Goal: Task Accomplishment & Management: Complete application form

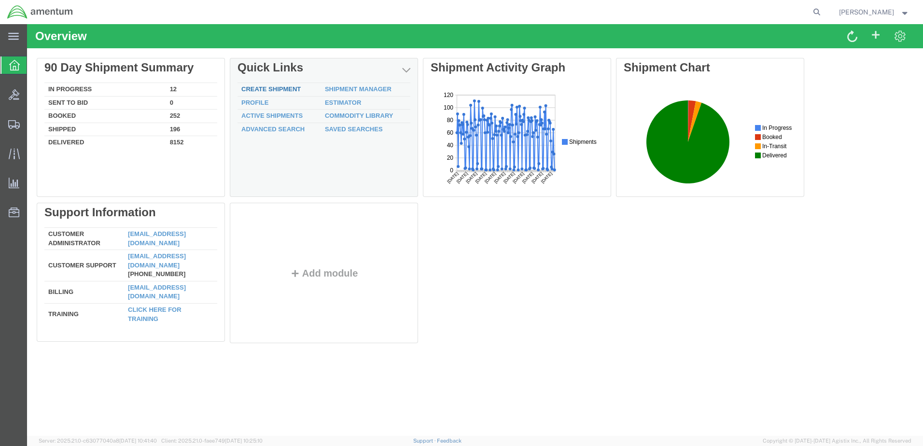
click at [269, 90] on link "Create Shipment" at bounding box center [270, 88] width 59 height 7
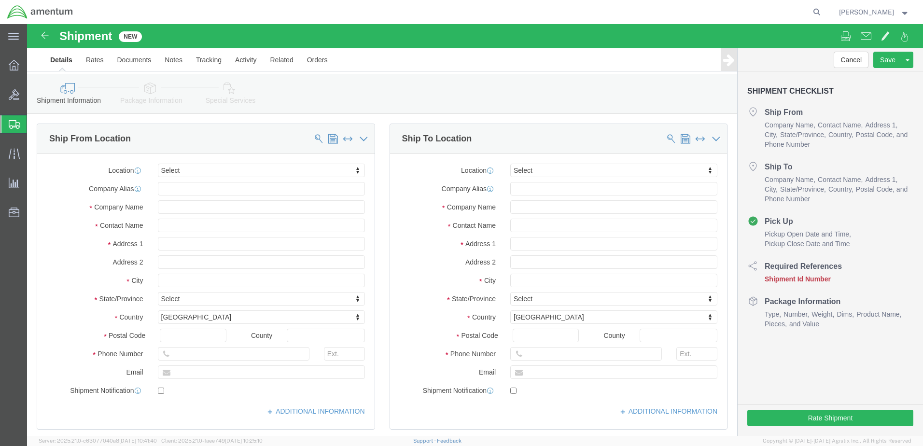
select select
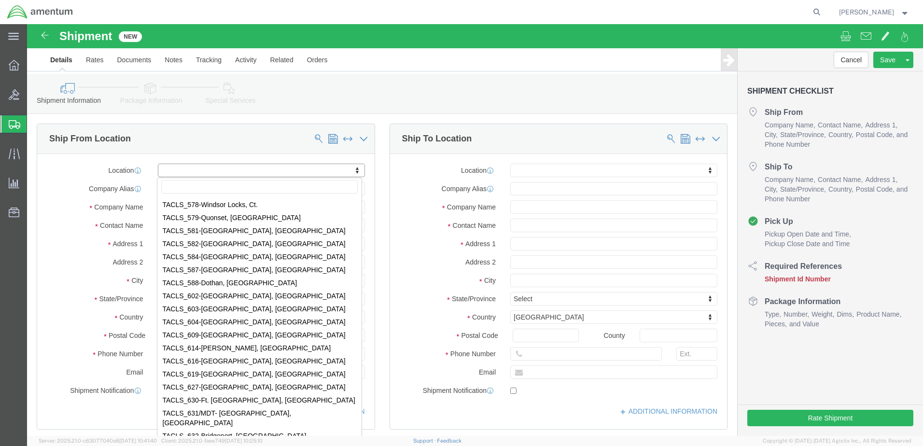
scroll to position [3426, 0]
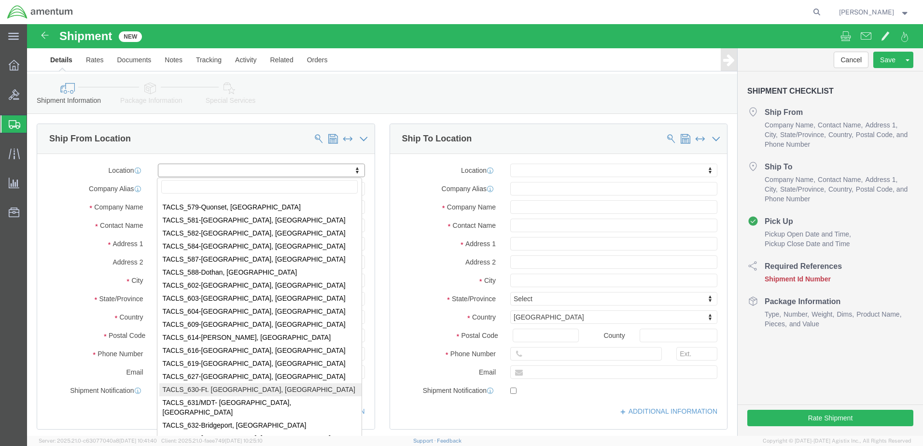
select select "42715"
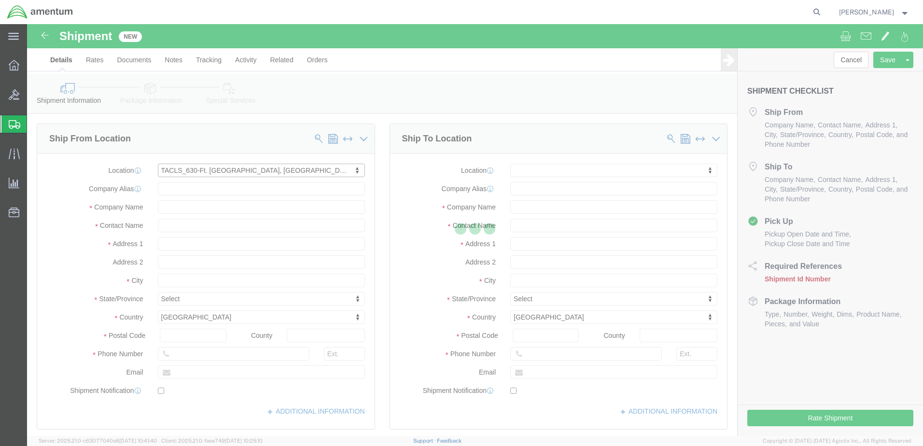
type input "Amentum Services, Inc."
type input "6970 [PERSON_NAME] Dr"
type input "Bldg #3145, Davidson AAF"
type input "[GEOGRAPHIC_DATA]"
type input "22060"
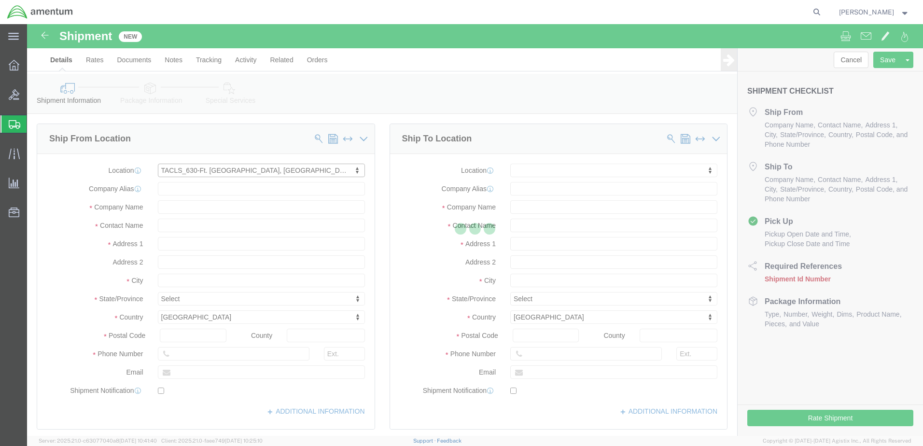
type input "[PHONE_NUMBER]"
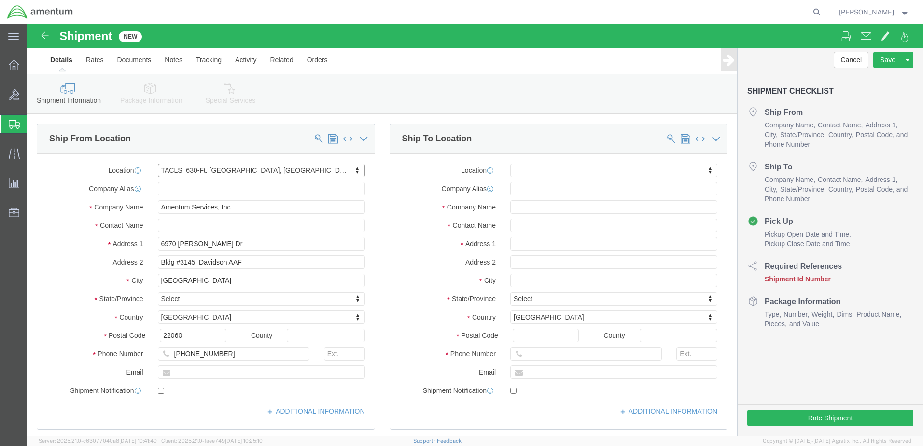
select select "VA"
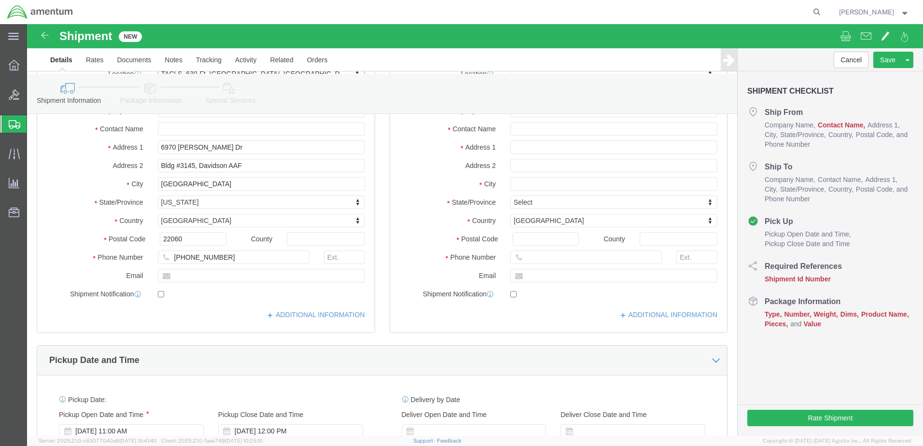
scroll to position [48, 0]
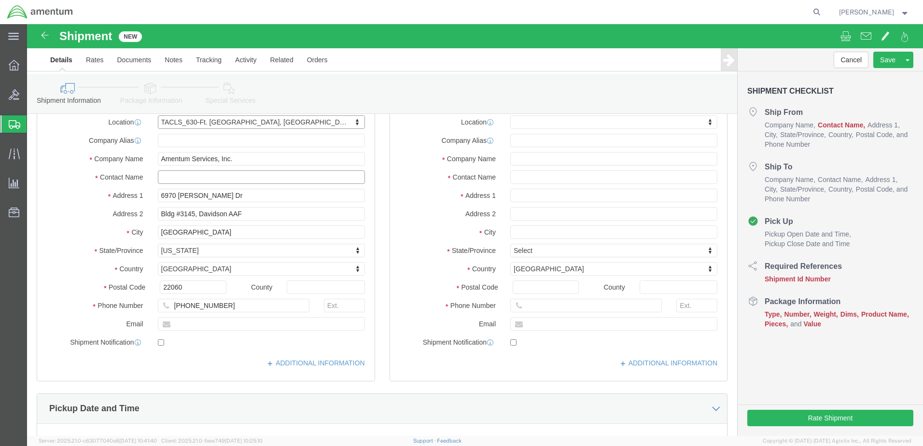
click input "text"
type input "[PERSON_NAME]"
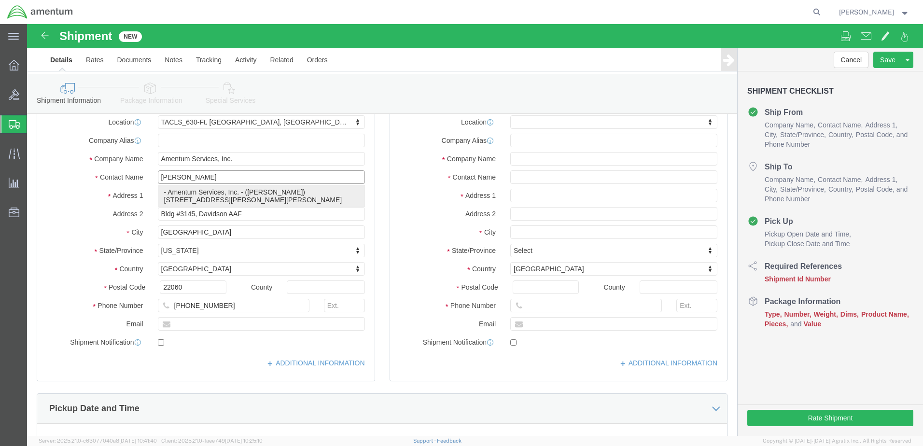
click p "- Amentum Services, Inc. - ([PERSON_NAME]) [STREET_ADDRESS][PERSON_NAME][PERSON…"
select select
type input "[PERSON_NAME]"
type input "[STREET_ADDRESS][PERSON_NAME]"
type input "BLDG. 3145, [PERSON_NAME] AAF"
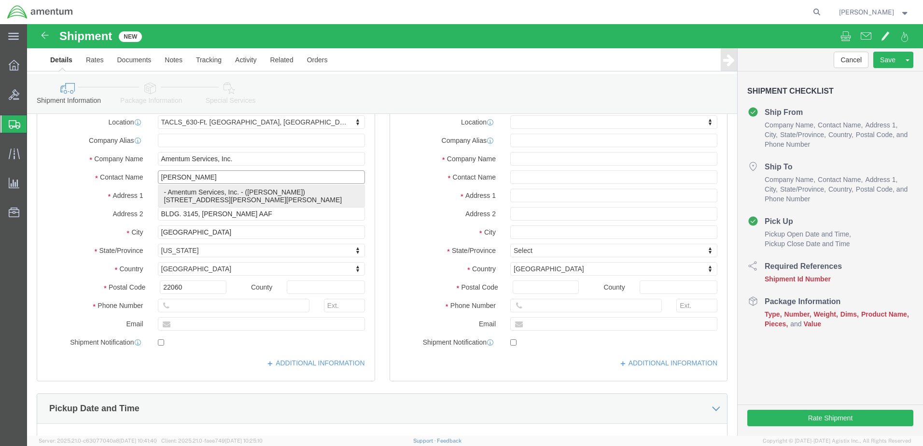
select select "VA"
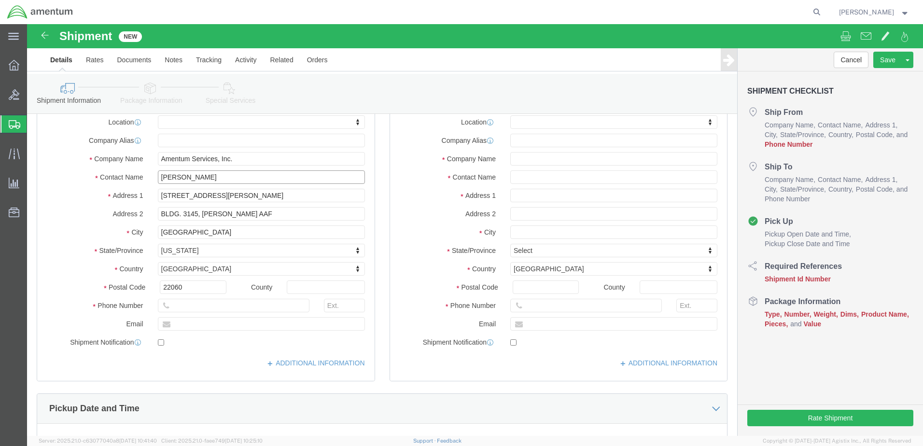
type input "[PERSON_NAME]"
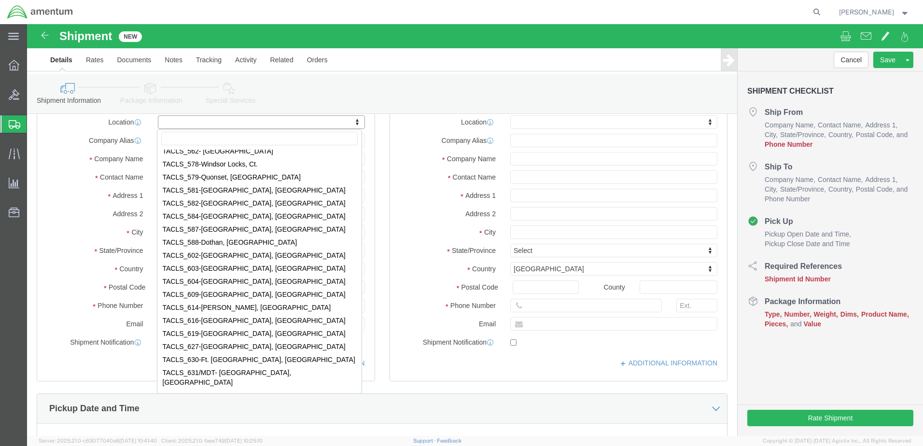
scroll to position [3523, 0]
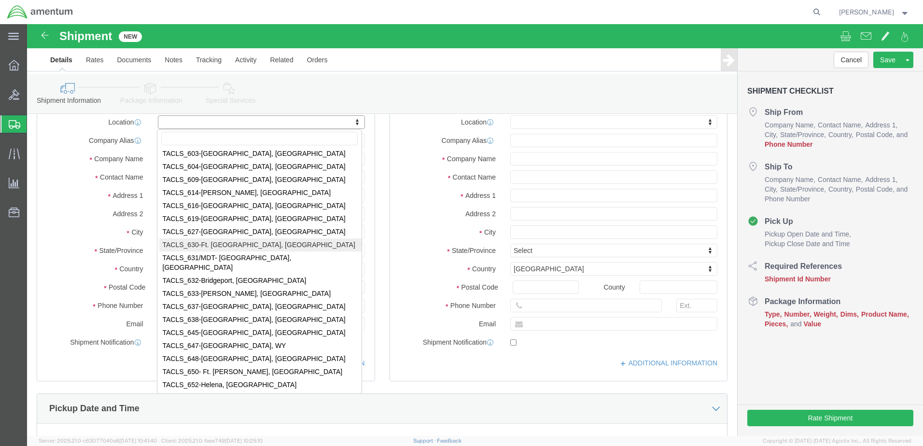
select select "42715"
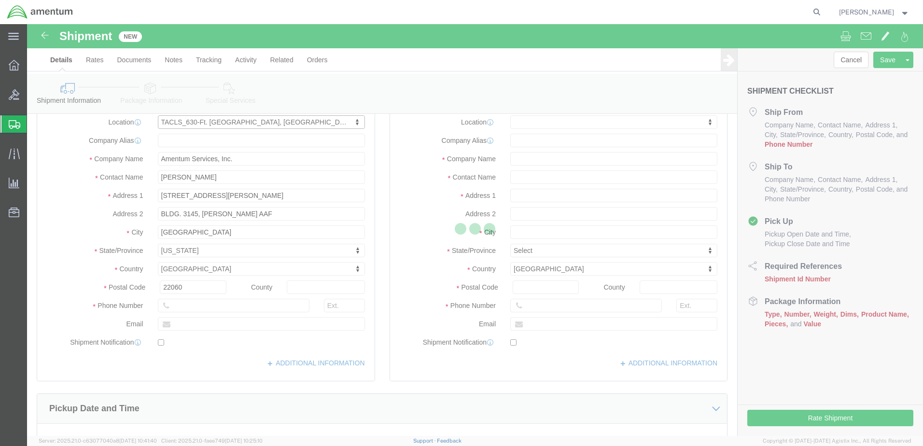
type input "6970 [PERSON_NAME] Dr"
type input "Bldg #3145, Davidson AAF"
type input "[PHONE_NUMBER]"
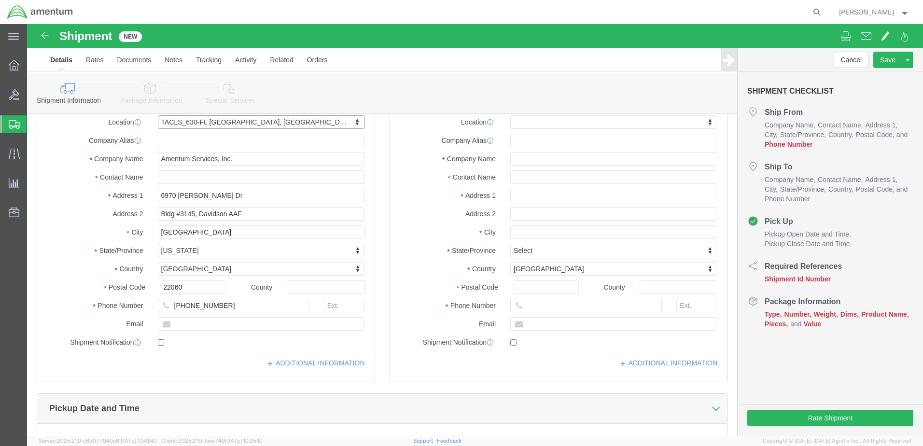
select select "VA"
click input "text"
type input "[PERSON_NAME]"
click div "Location My Profile Location [PHONE_NUMBER] [PHONE_NUMBER] [PHONE_NUMBER] [PHON…"
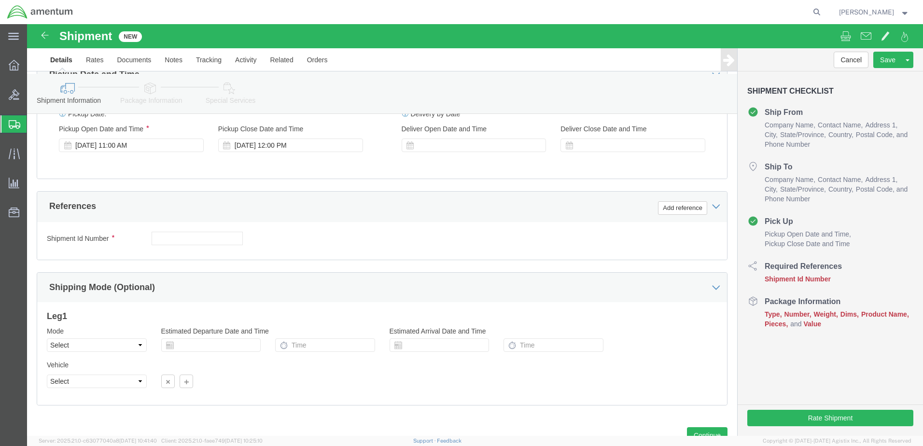
scroll to position [386, 0]
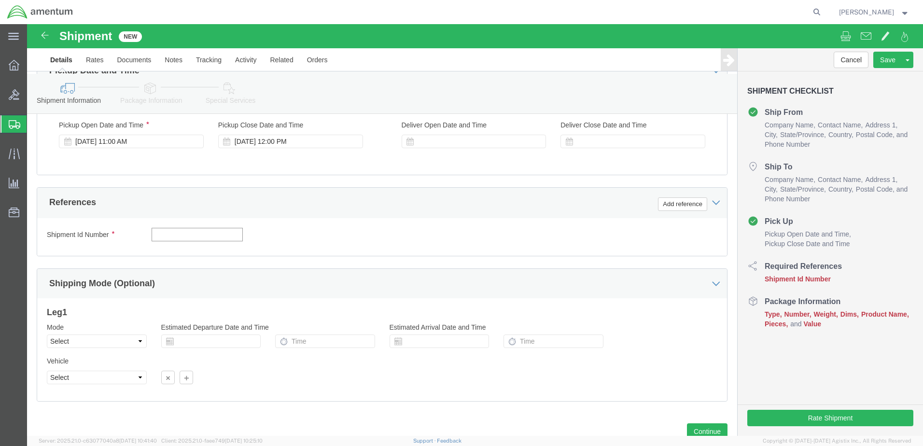
paste input "TACLS89367 line 3"
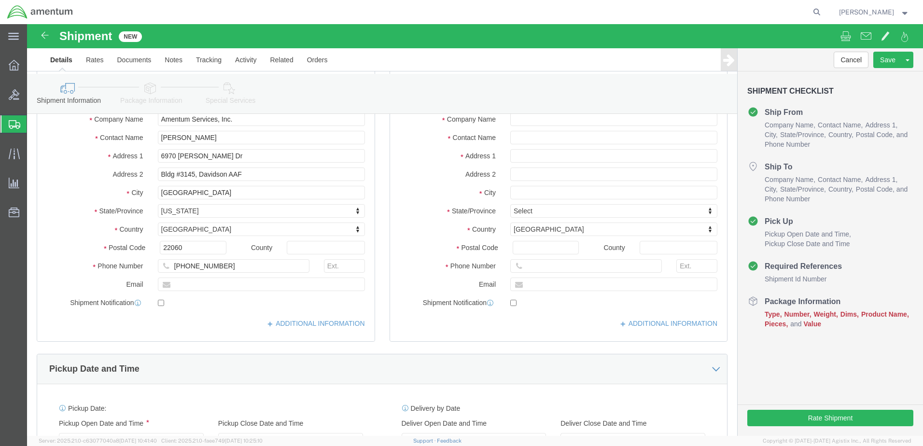
scroll to position [0, 0]
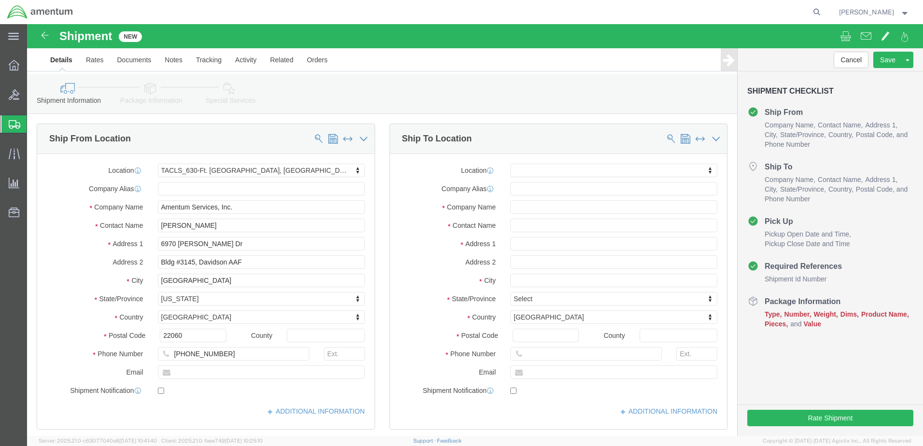
type input "TACLS89367 line 3 RETURN"
click input "text"
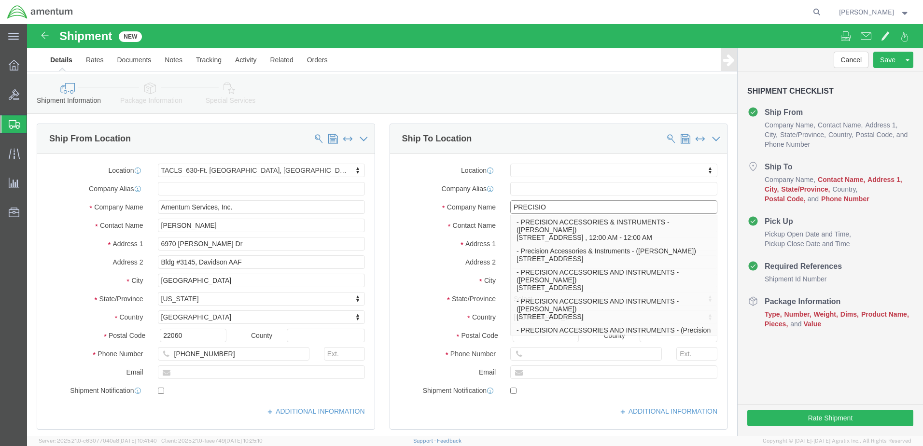
type input "PRECISION"
click p "- PRECISION ACCESSORIES AND INSTRUMENTS - ([PERSON_NAME]) [STREET_ADDRESS]"
select select
type input "PRECISION ACCESSORIES AND INSTRUMENTS"
type input "[PERSON_NAME]"
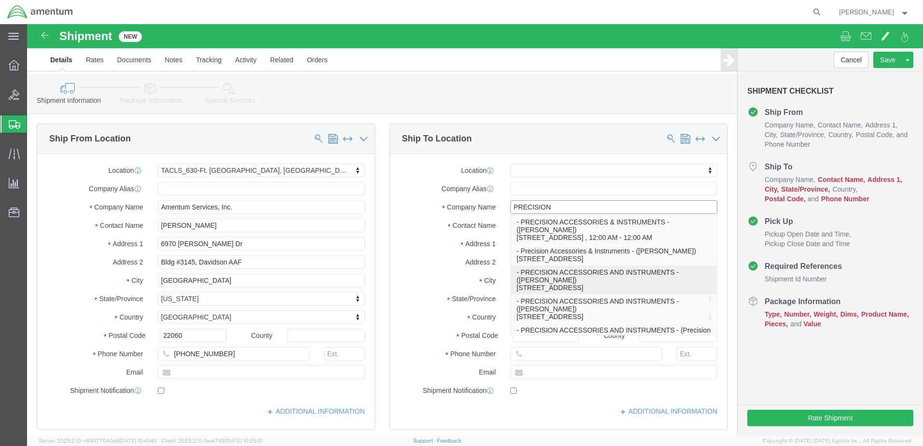
type input "[STREET_ADDRESS]"
type input "BLDG 800 ,"
type input "[GEOGRAPHIC_DATA]"
type input "30349"
type input "[PHONE_NUMBER]"
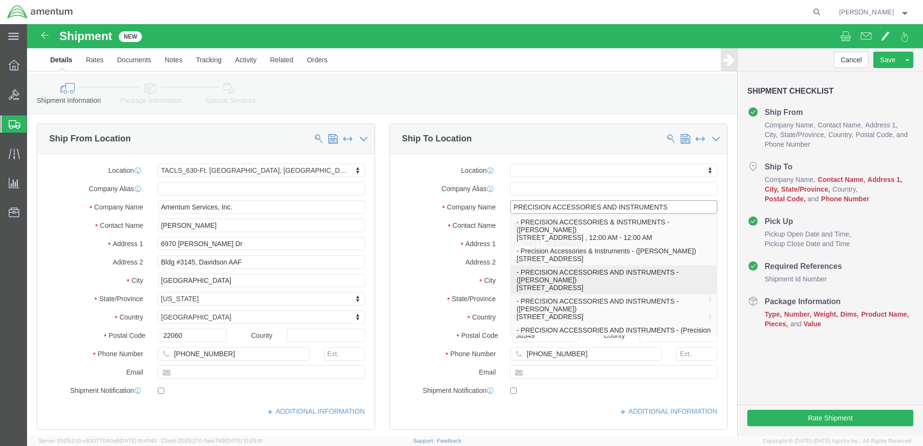
select select "GA"
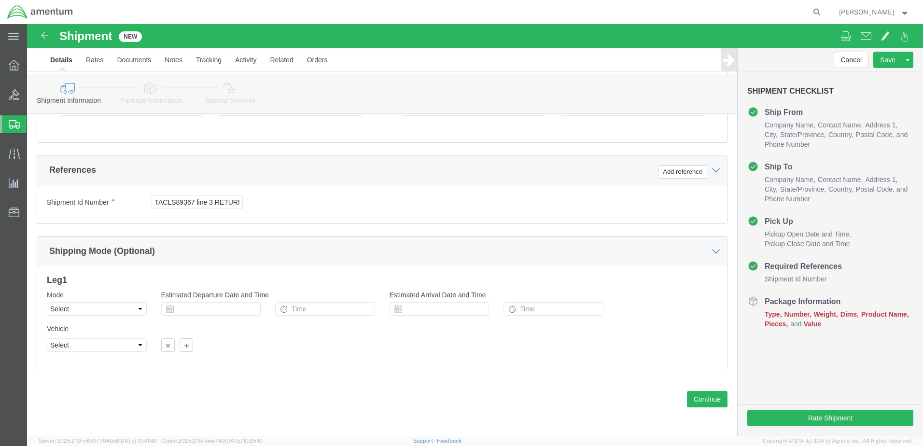
scroll to position [419, 0]
type input "PRECISION ACCESSORIES AND INSTRUMENTS"
click button "Continue"
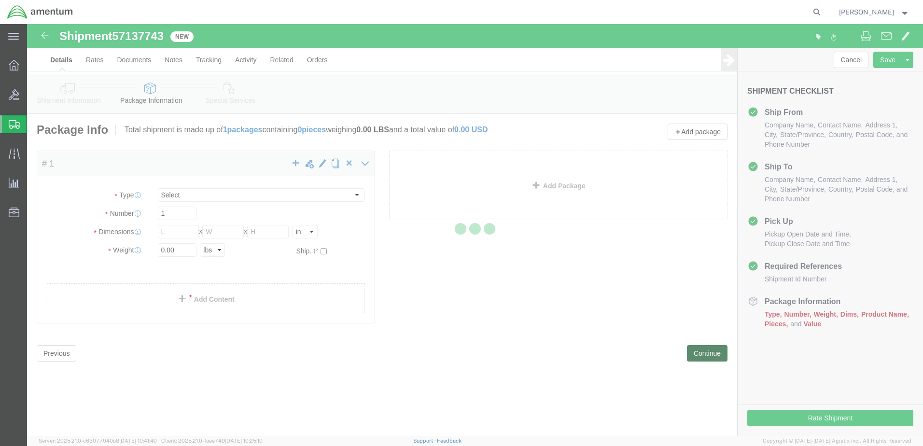
select select "CBOX"
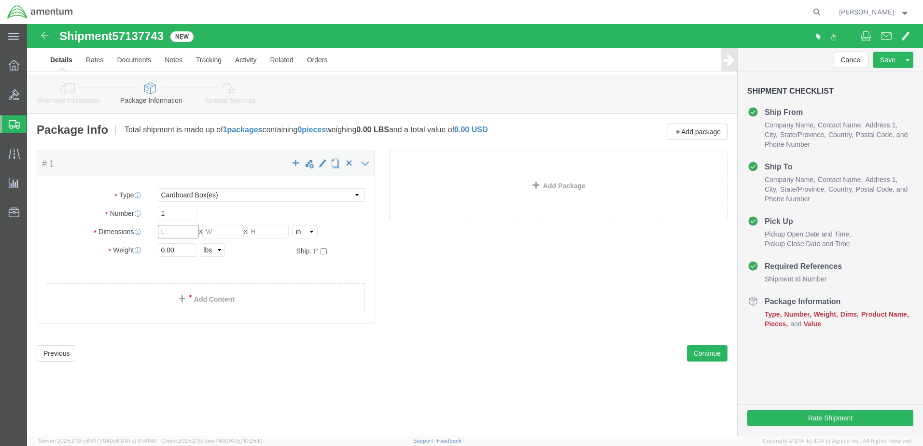
click input "text"
type input "12"
type input "10"
type input "8"
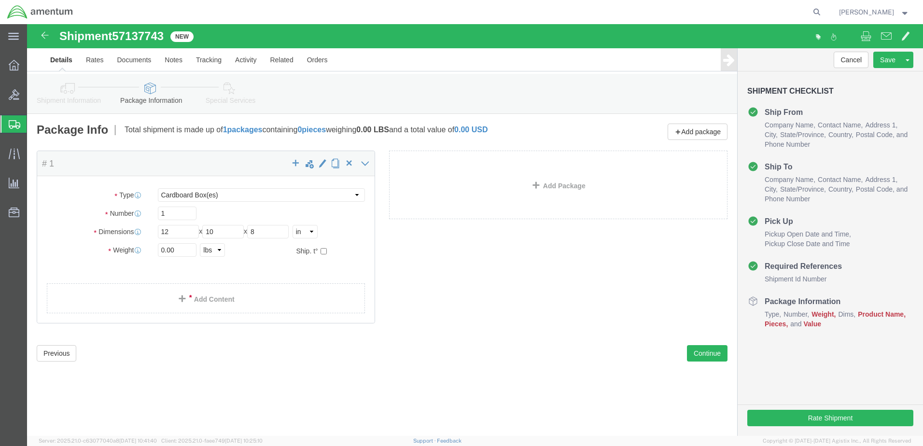
click div "Package Type Select BCK Boxes Bale(s) Basket(s) Bolt(s) Bottle(s) Buckets Bulk …"
click input "0.00"
type input "1"
click div "Previous Continue"
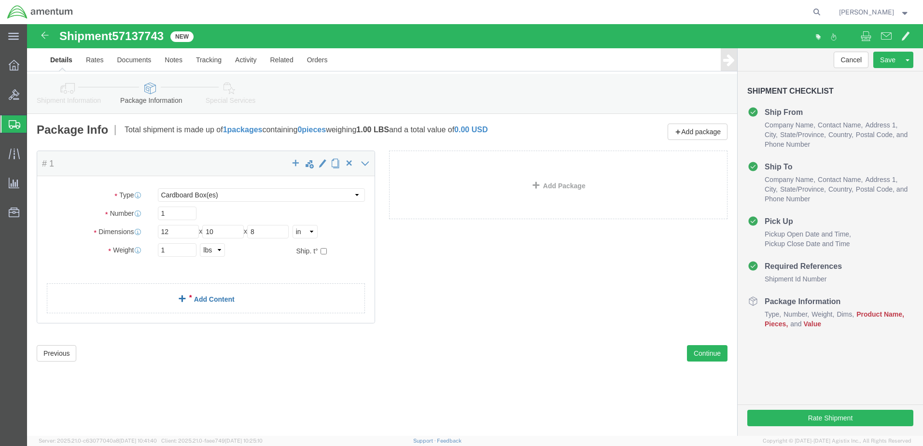
click link "Add Content"
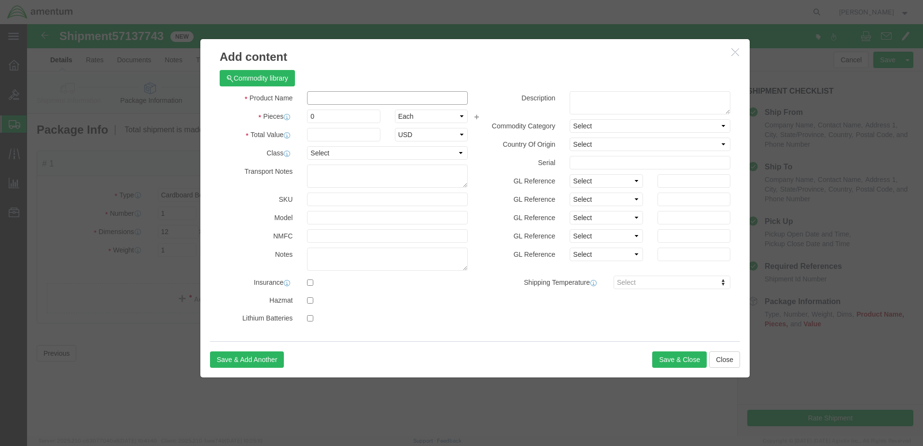
drag, startPoint x: 318, startPoint y: 97, endPoint x: 291, endPoint y: 73, distance: 36.2
click input "text"
type input "AC PARTS"
click input "0"
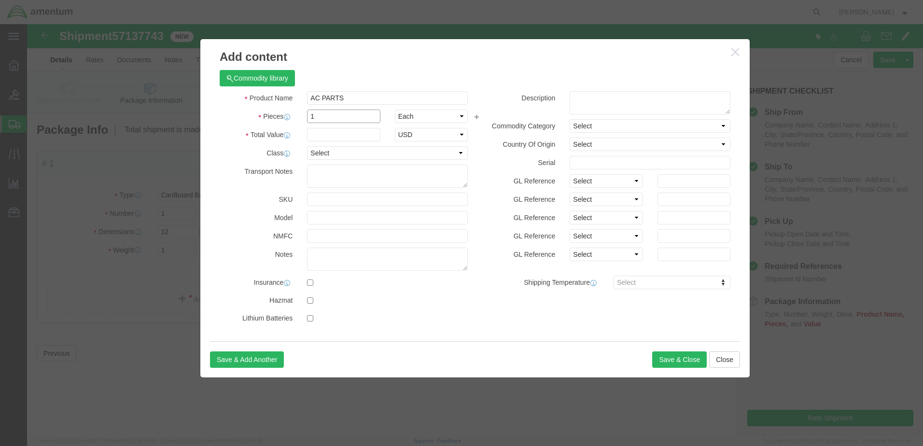
type input "1"
click input "text"
type input "5"
click input "text"
type input "5000"
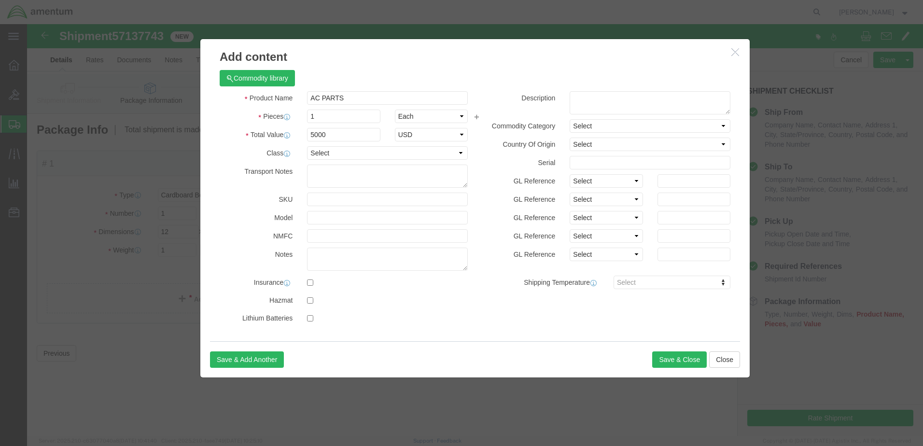
click div "Transport Notes"
click button "Save & Close"
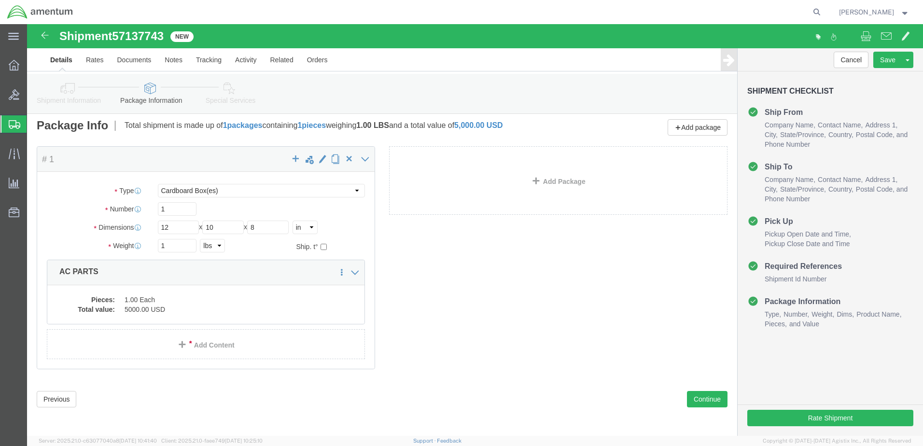
scroll to position [5, 0]
click button "Continue"
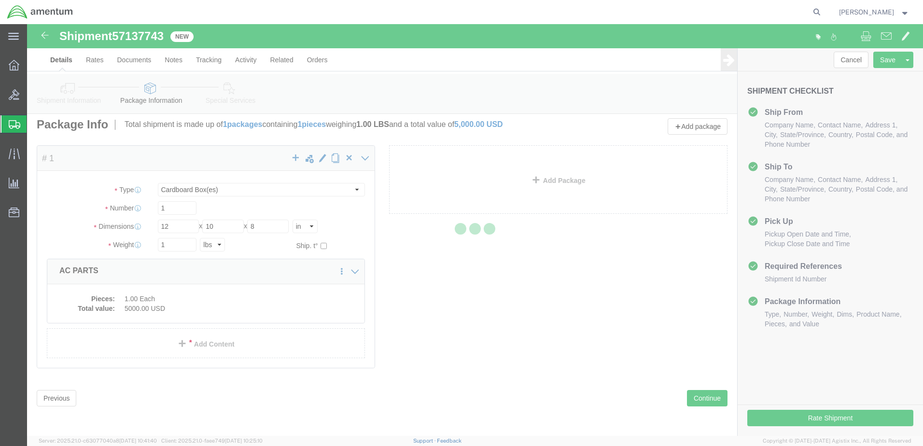
select select
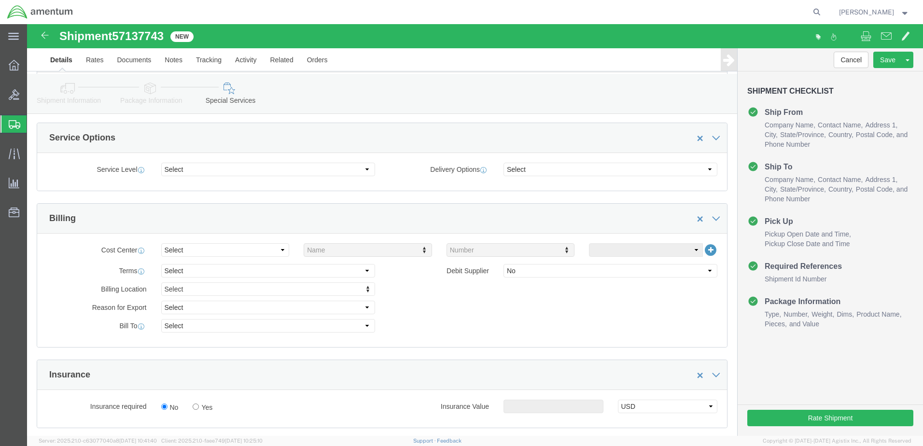
scroll to position [391, 0]
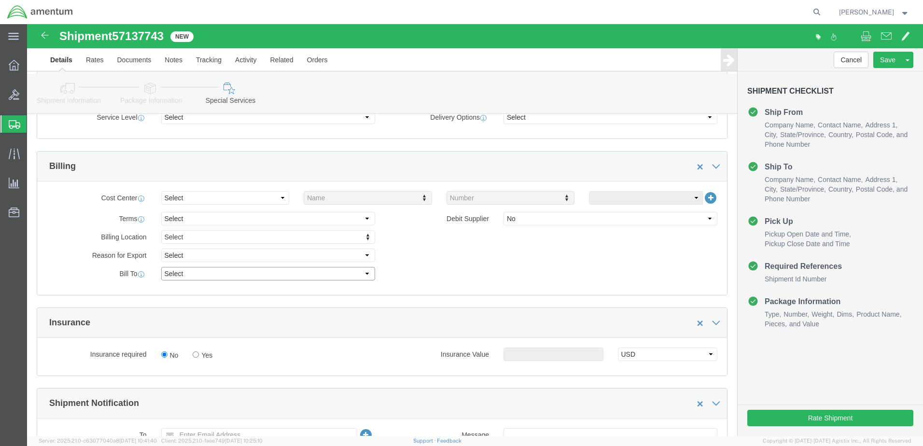
click select "Select Recipient Account Sender/Shipper Third Party Account"
select select "THRD"
click select "Select Recipient Account Sender/Shipper Third Party Account"
select select
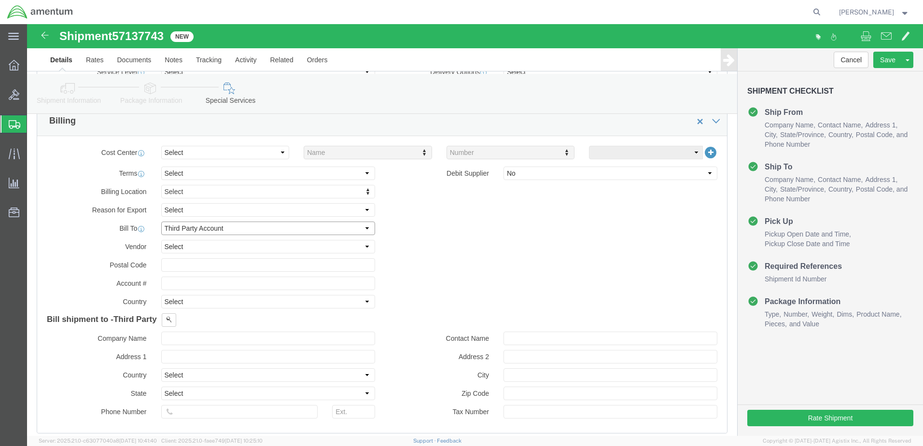
scroll to position [488, 0]
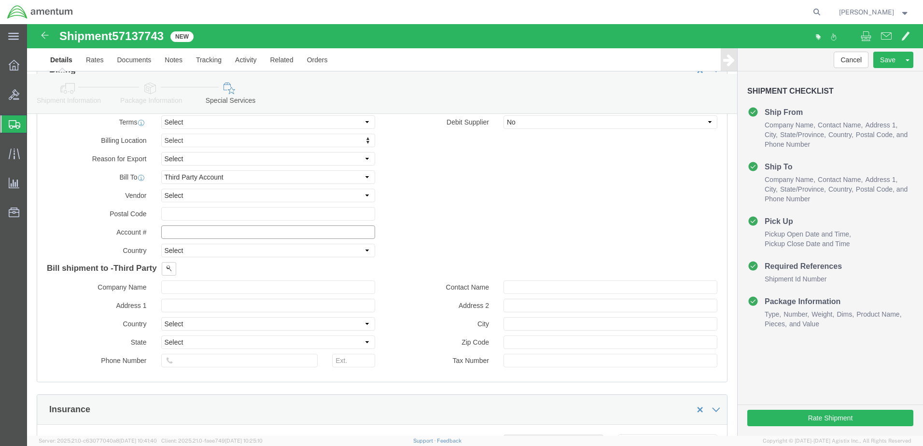
paste input "110306857"
type input "110306857"
click label "Country"
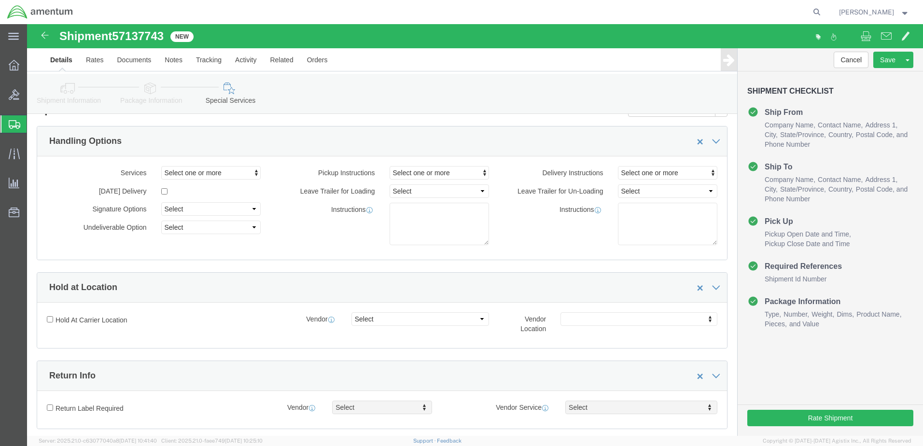
scroll to position [0, 0]
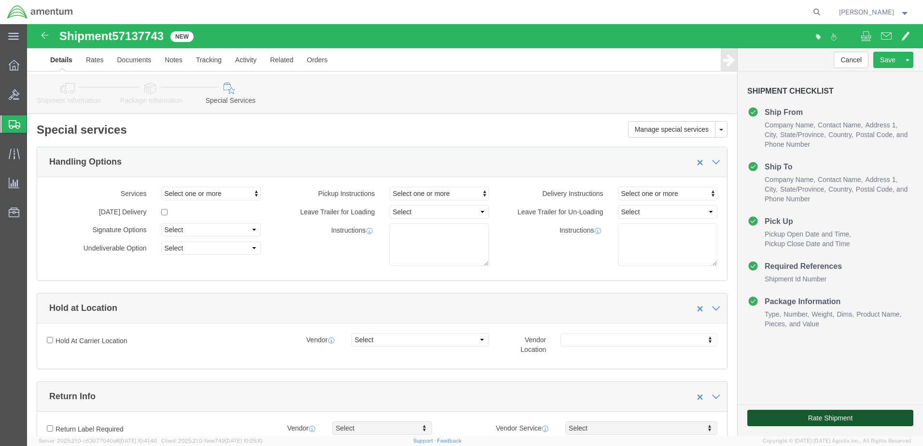
click button "Rate Shipment"
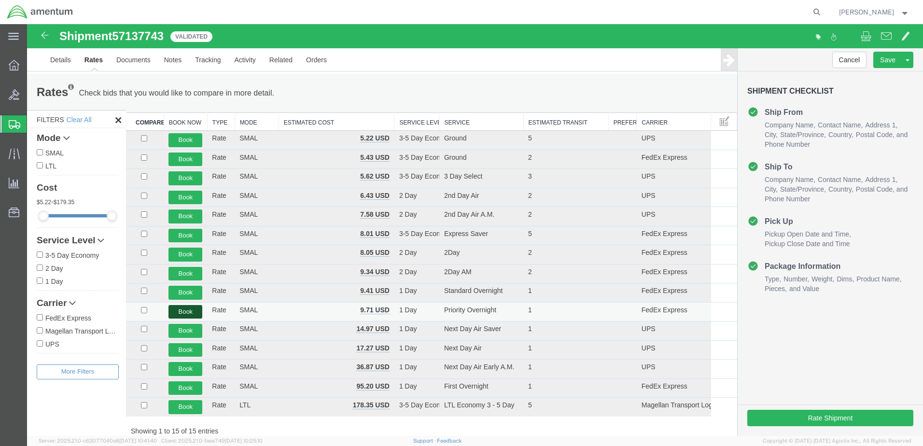
click at [186, 311] on button "Book" at bounding box center [185, 312] width 34 height 14
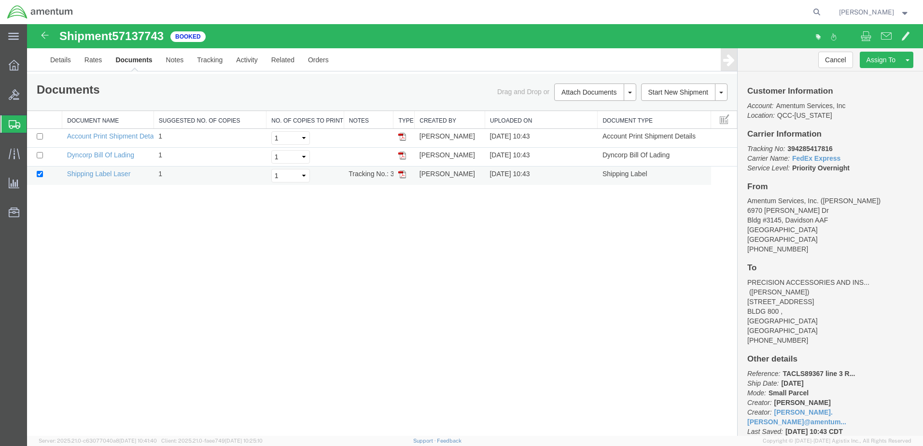
click at [401, 169] on td at bounding box center [403, 175] width 21 height 19
click at [404, 170] on link at bounding box center [402, 174] width 8 height 8
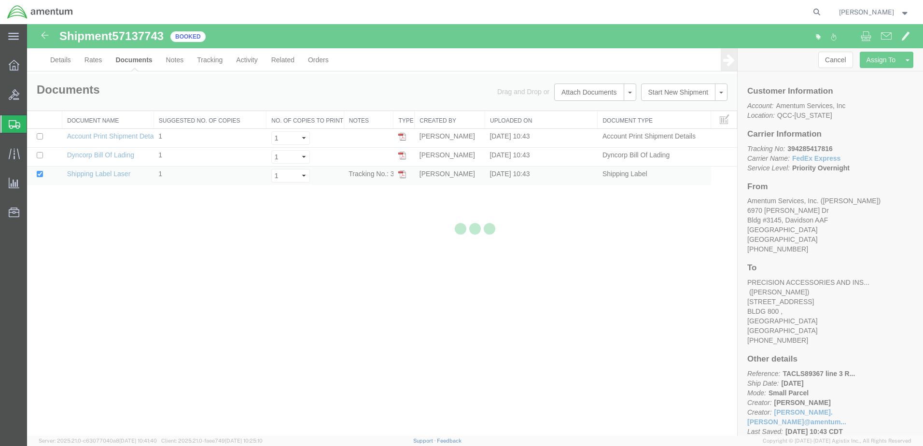
click at [402, 174] on div at bounding box center [475, 230] width 896 height 412
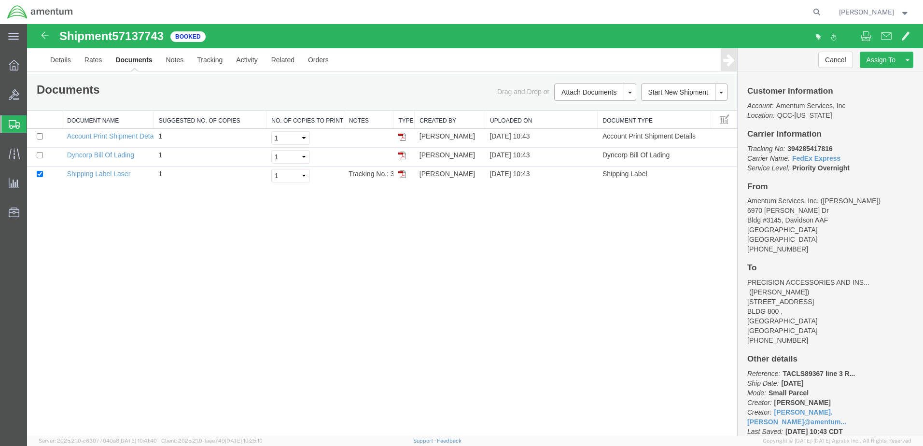
click at [902, 13] on strong "button" at bounding box center [904, 11] width 9 height 3
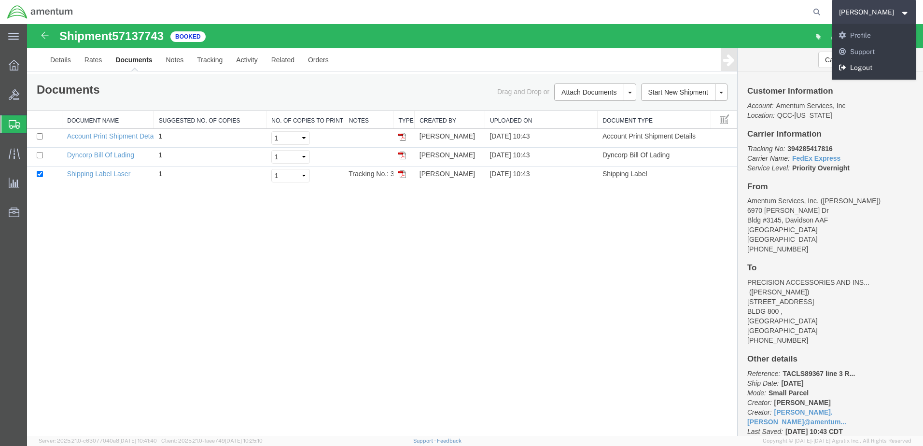
click at [875, 72] on link "Logout" at bounding box center [873, 68] width 85 height 16
